Goal: Check status

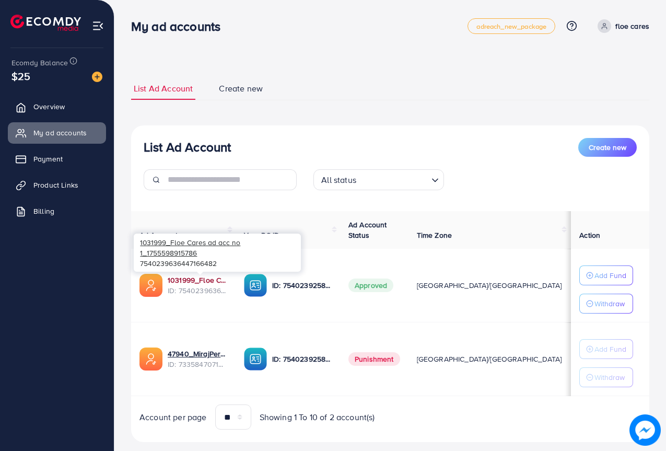
click at [188, 277] on link "1031999_Floe Cares ad acc no 1_1755598915786" at bounding box center [198, 280] width 60 height 10
click at [186, 276] on link "1031999_Floe Cares ad acc no 1_1755598915786" at bounding box center [198, 280] width 60 height 10
click at [196, 278] on link "1031999_Floe Cares ad acc no 1_1755598915786" at bounding box center [198, 280] width 60 height 10
